Goal: Navigation & Orientation: Find specific page/section

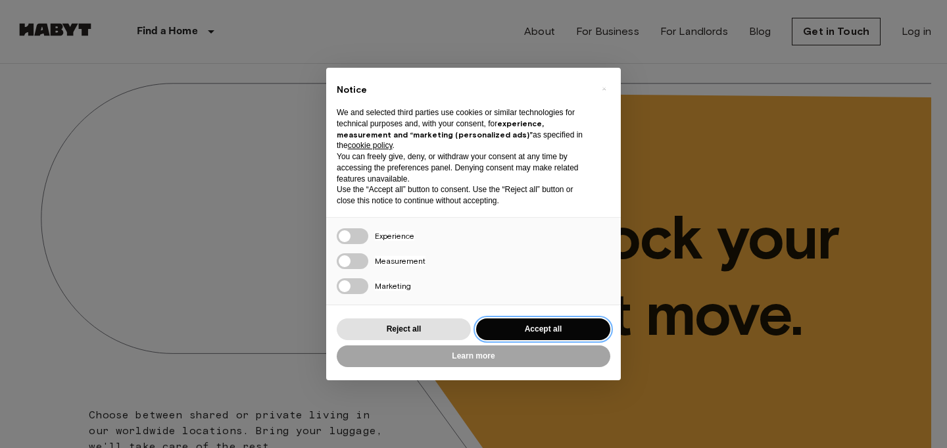
click at [521, 321] on button "Accept all" at bounding box center [543, 329] width 134 height 22
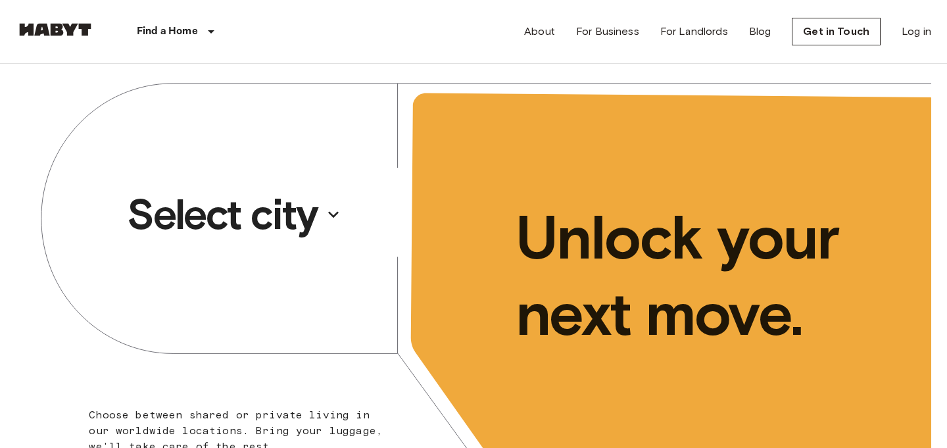
click at [271, 224] on p "Select city" at bounding box center [222, 214] width 191 height 53
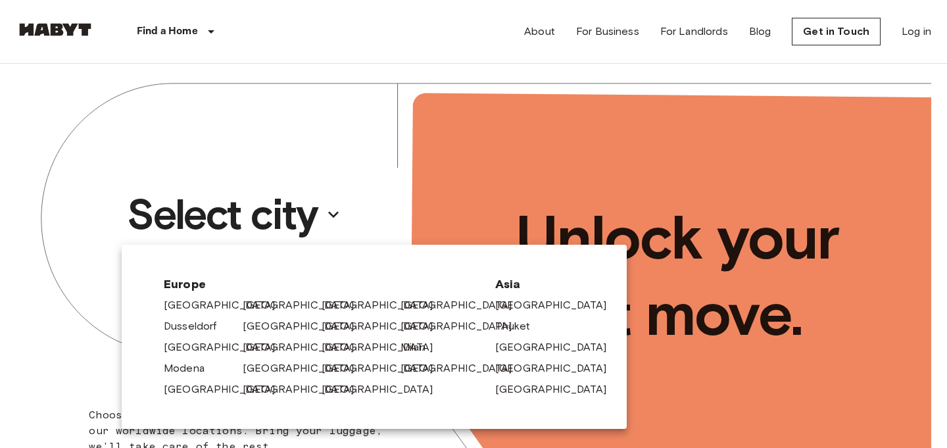
click at [312, 229] on div at bounding box center [473, 224] width 947 height 448
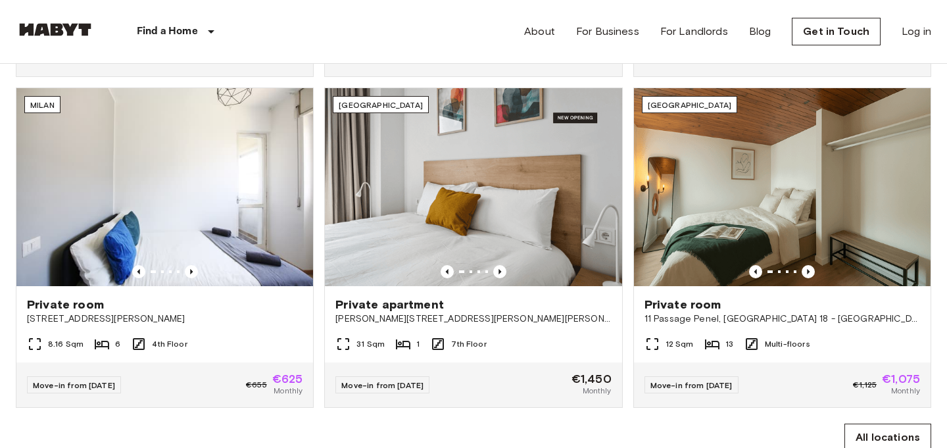
scroll to position [780, 0]
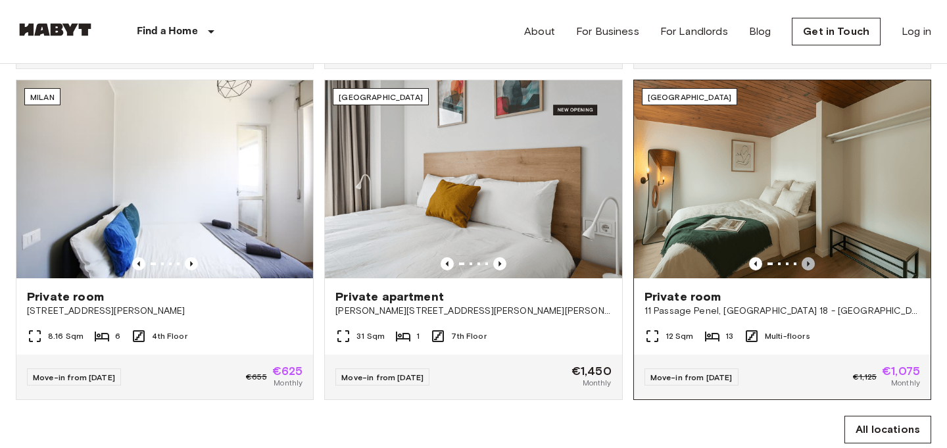
click at [805, 260] on icon "Previous image" at bounding box center [807, 263] width 13 height 13
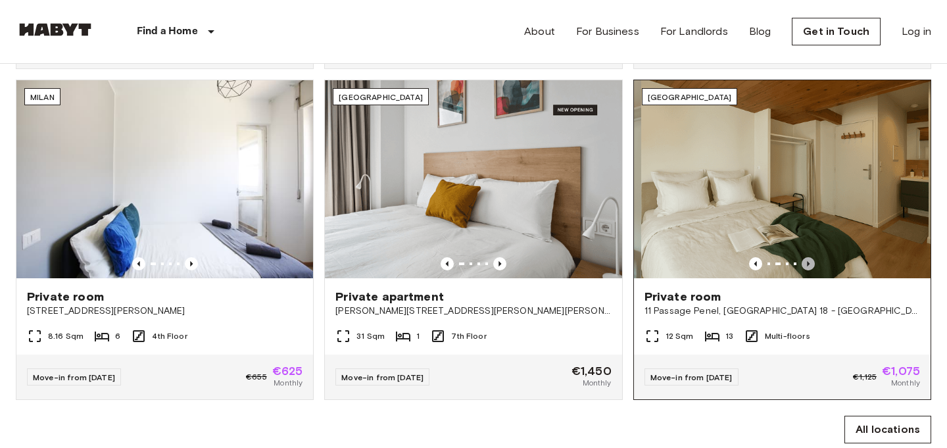
click at [805, 260] on icon "Previous image" at bounding box center [807, 263] width 13 height 13
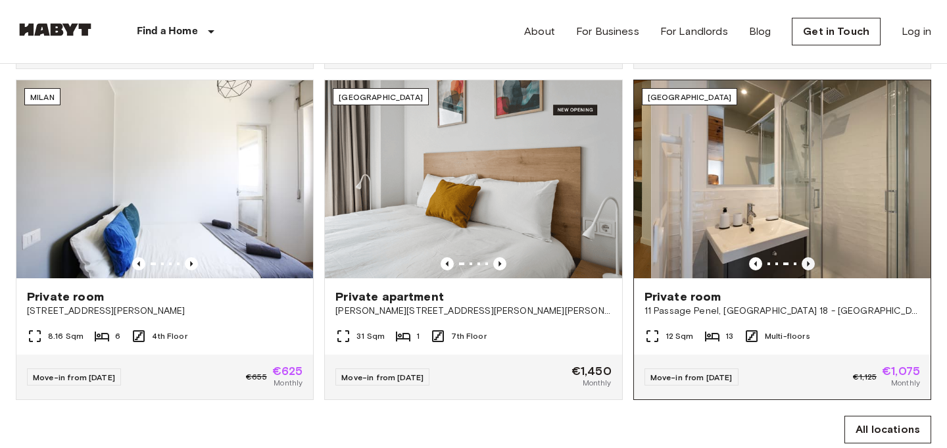
click at [805, 260] on icon "Previous image" at bounding box center [807, 263] width 13 height 13
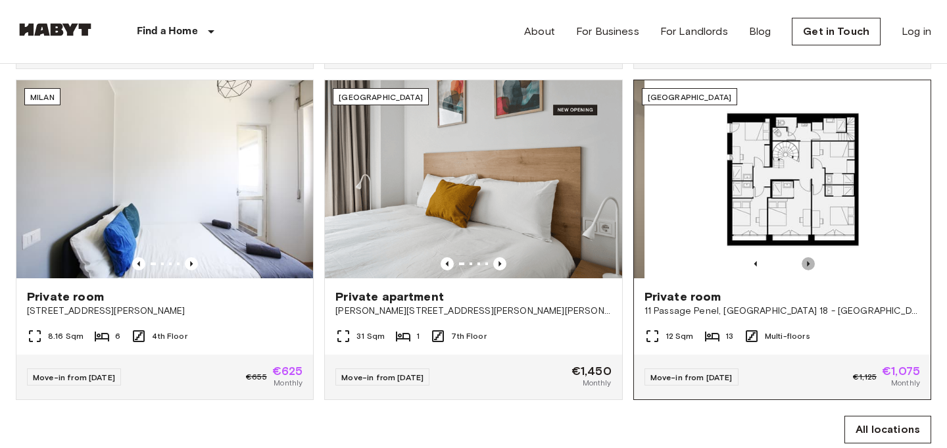
click at [805, 260] on icon "Previous image" at bounding box center [807, 263] width 13 height 13
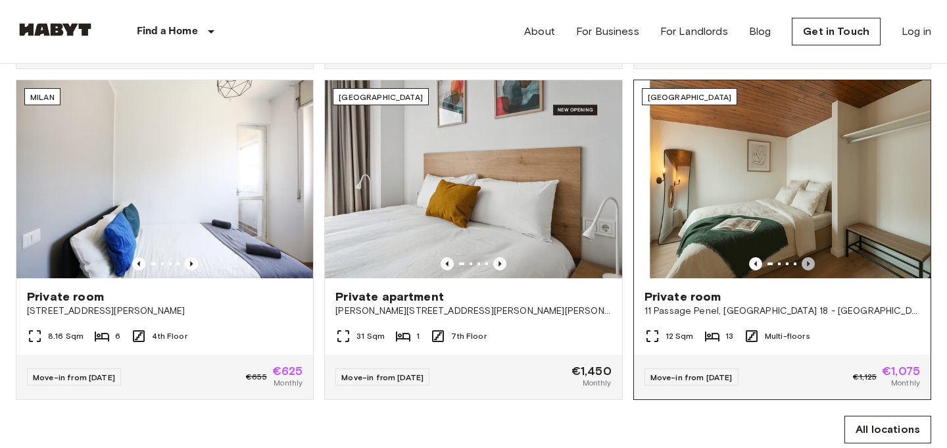
click at [805, 260] on icon "Previous image" at bounding box center [807, 263] width 13 height 13
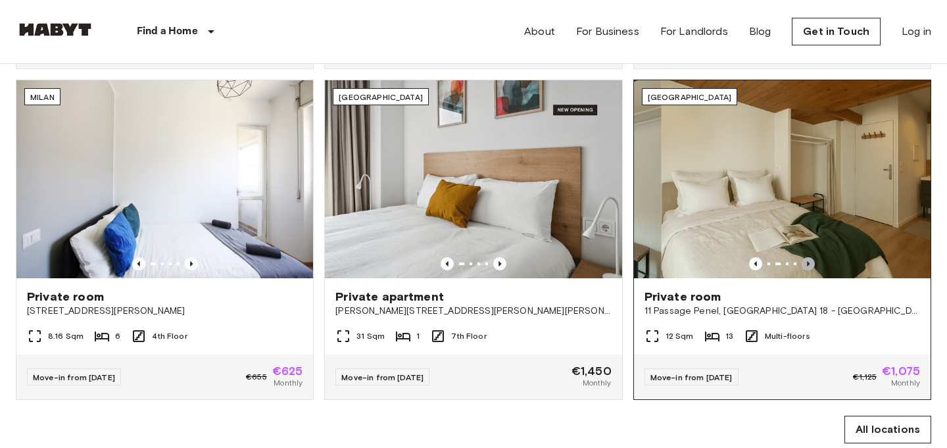
click at [805, 260] on icon "Previous image" at bounding box center [807, 263] width 13 height 13
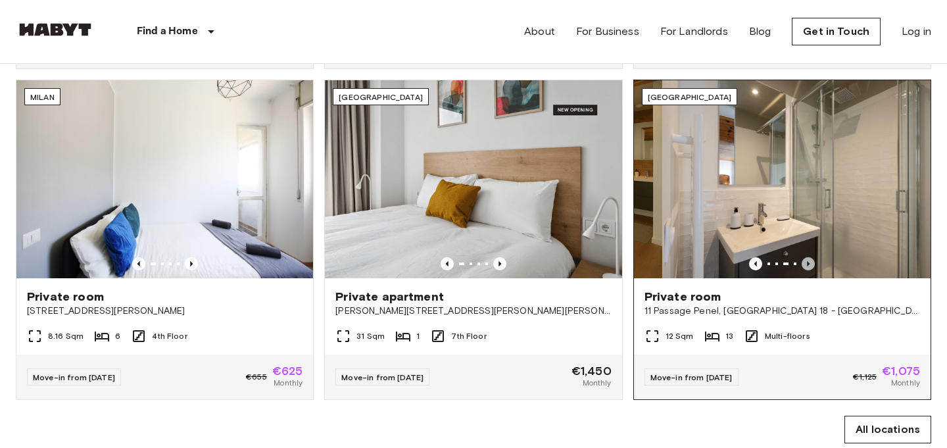
click at [805, 260] on icon "Previous image" at bounding box center [807, 263] width 13 height 13
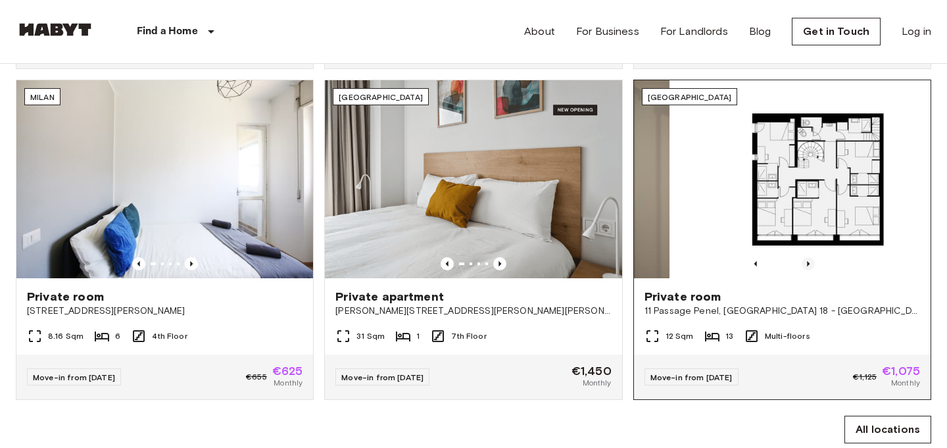
click at [805, 260] on icon "Previous image" at bounding box center [807, 263] width 13 height 13
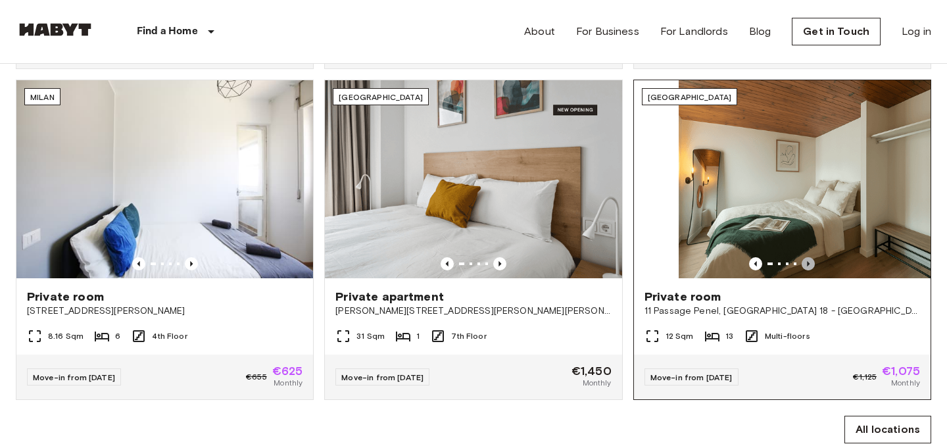
click at [805, 260] on icon "Previous image" at bounding box center [807, 263] width 13 height 13
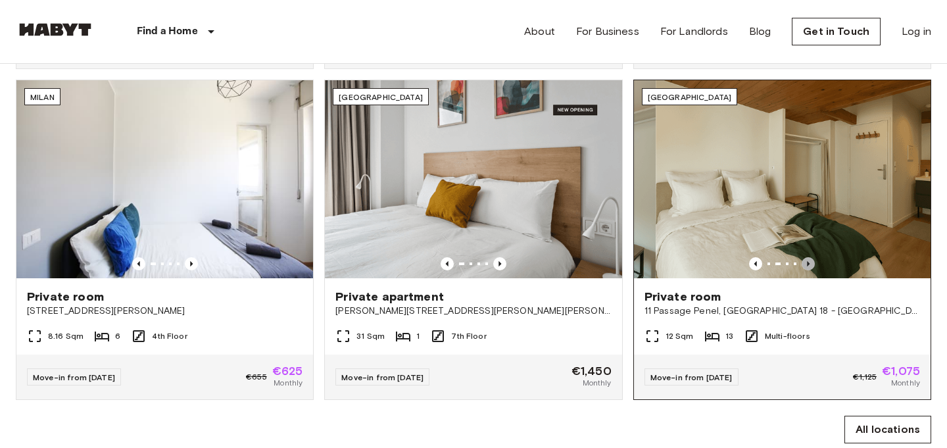
click at [805, 260] on icon "Previous image" at bounding box center [807, 263] width 13 height 13
